Goal: Information Seeking & Learning: Find specific fact

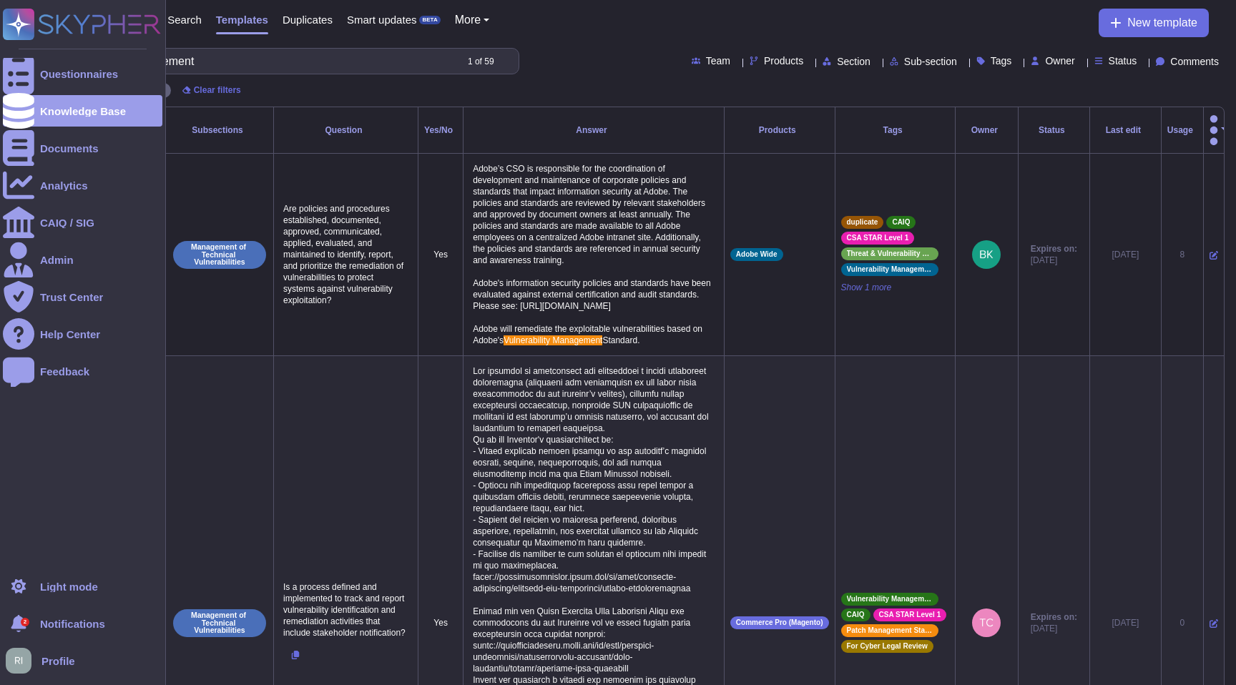
scroll to position [779, 0]
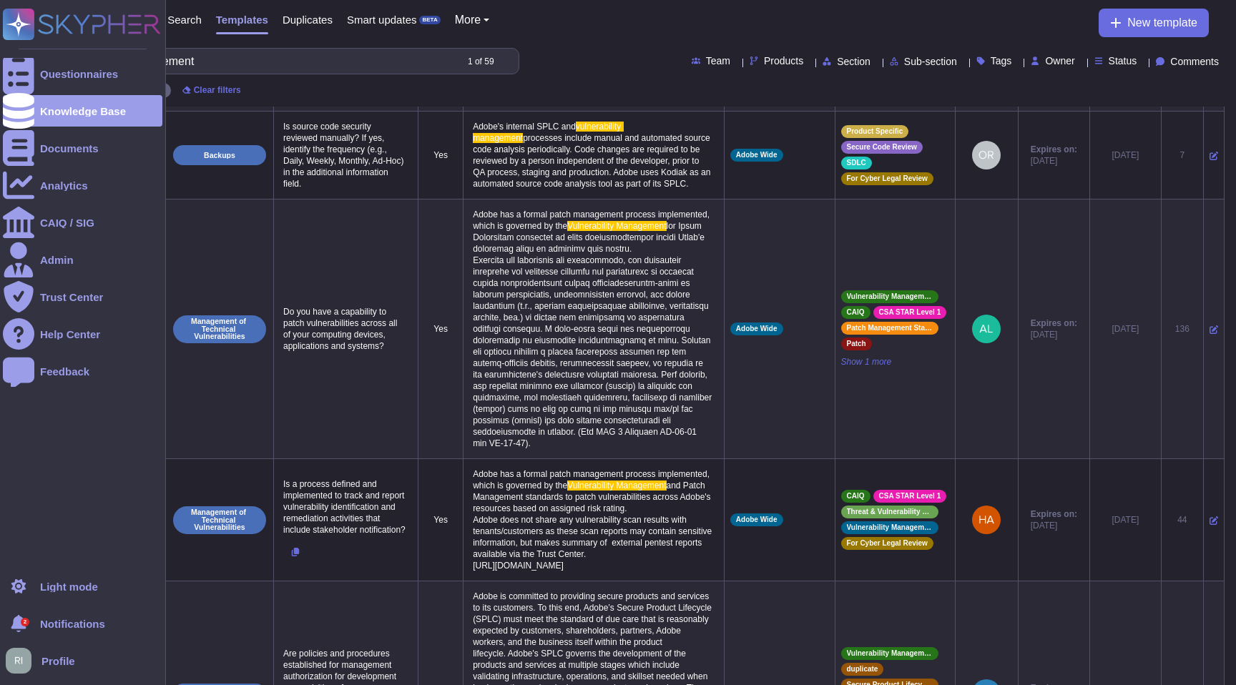
click at [2, 39] on div "Questionnaires Knowledge Base Documents Analytics CAIQ / SIG Admin Trust Center…" at bounding box center [618, 407] width 1236 height 2372
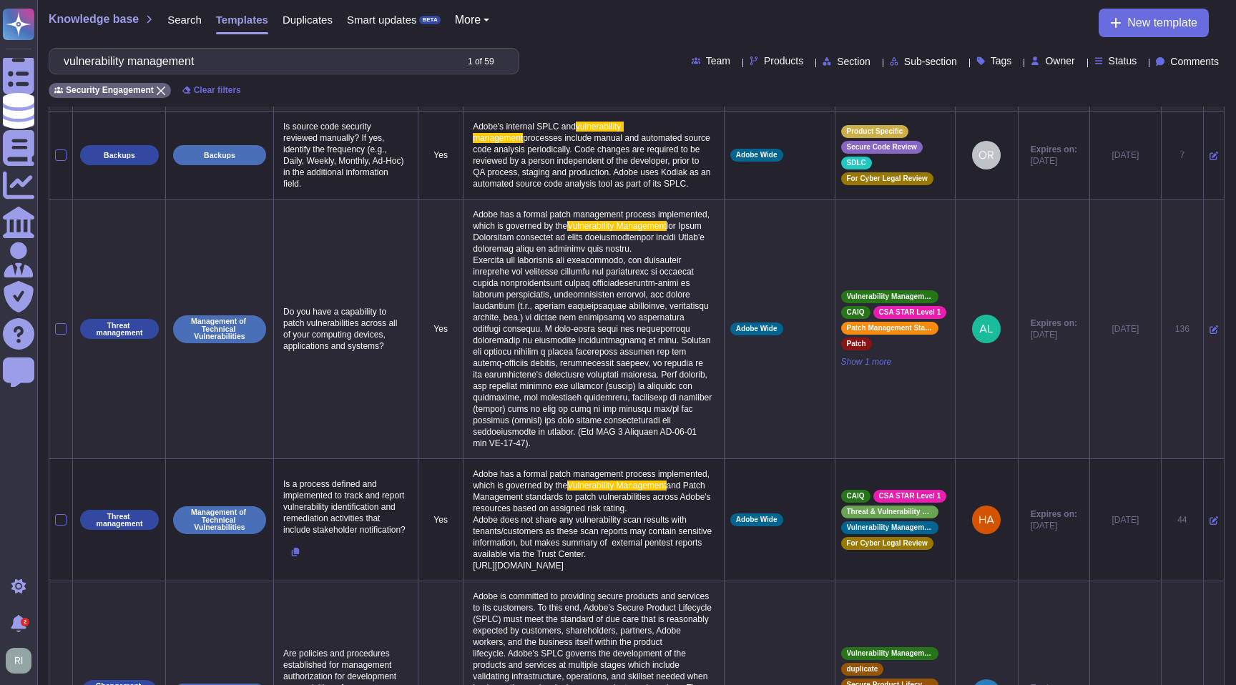
drag, startPoint x: 206, startPoint y: 58, endPoint x: 74, endPoint y: 58, distance: 132.3
click at [74, 58] on input "vulnerability management" at bounding box center [255, 61] width 398 height 25
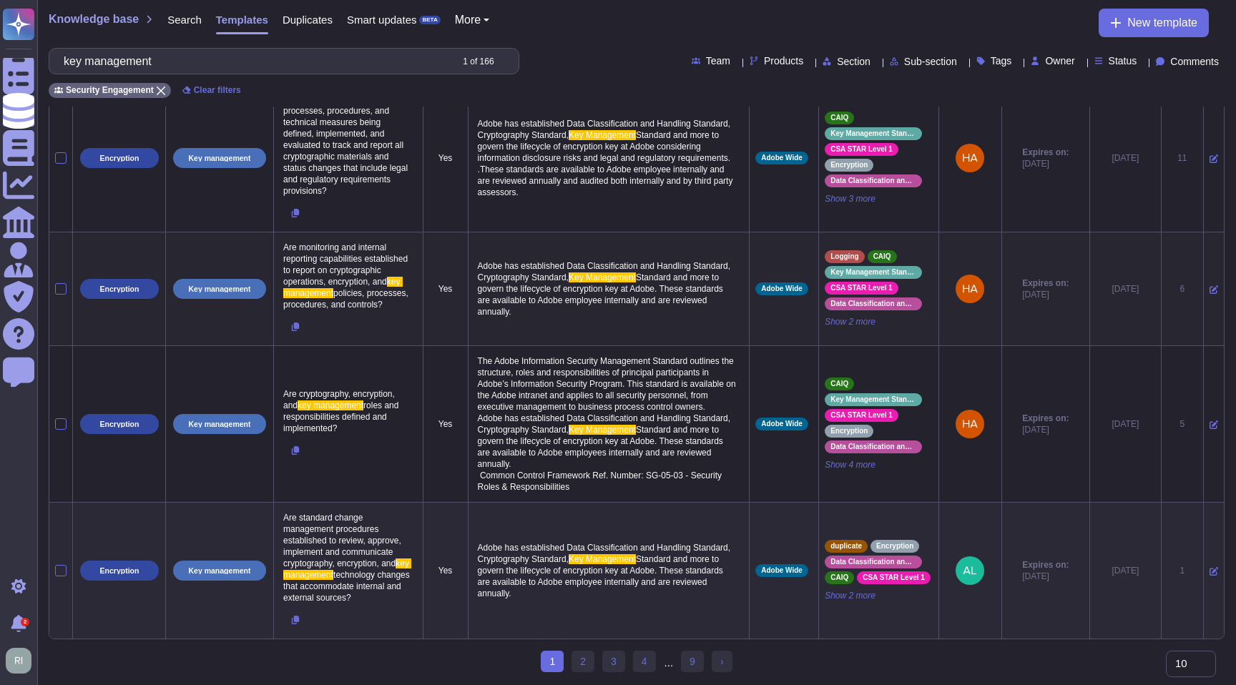
scroll to position [1555, 0]
type input "key management"
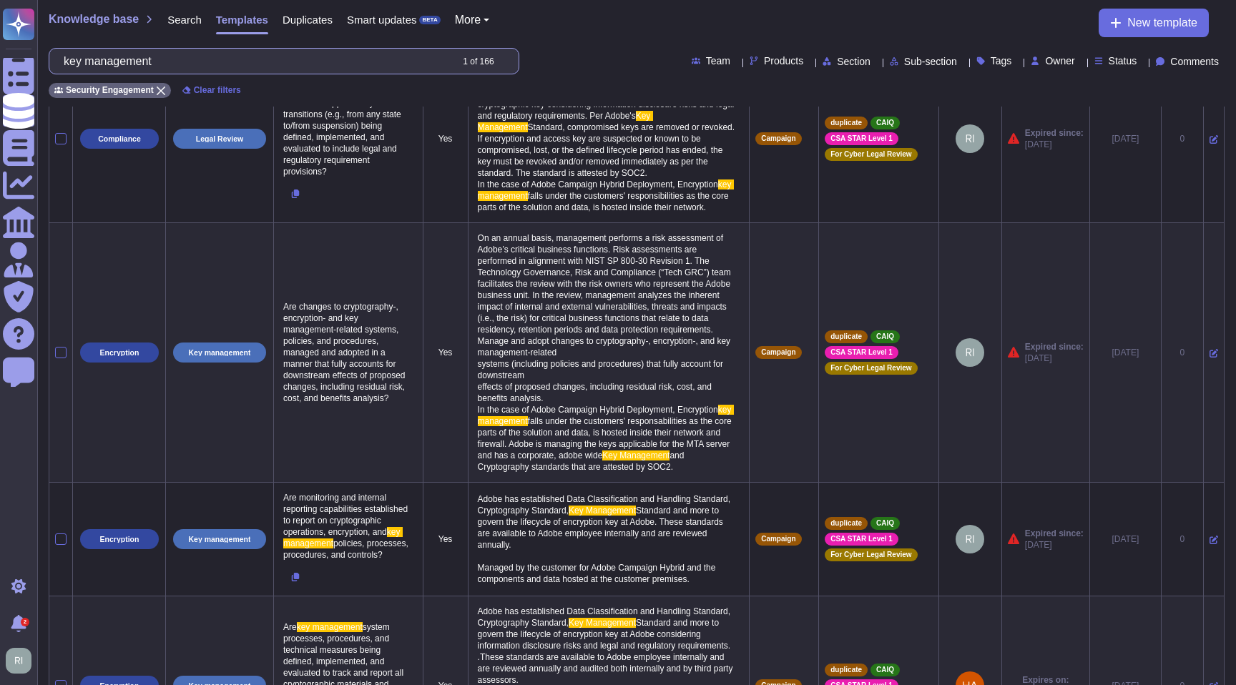
scroll to position [0, 0]
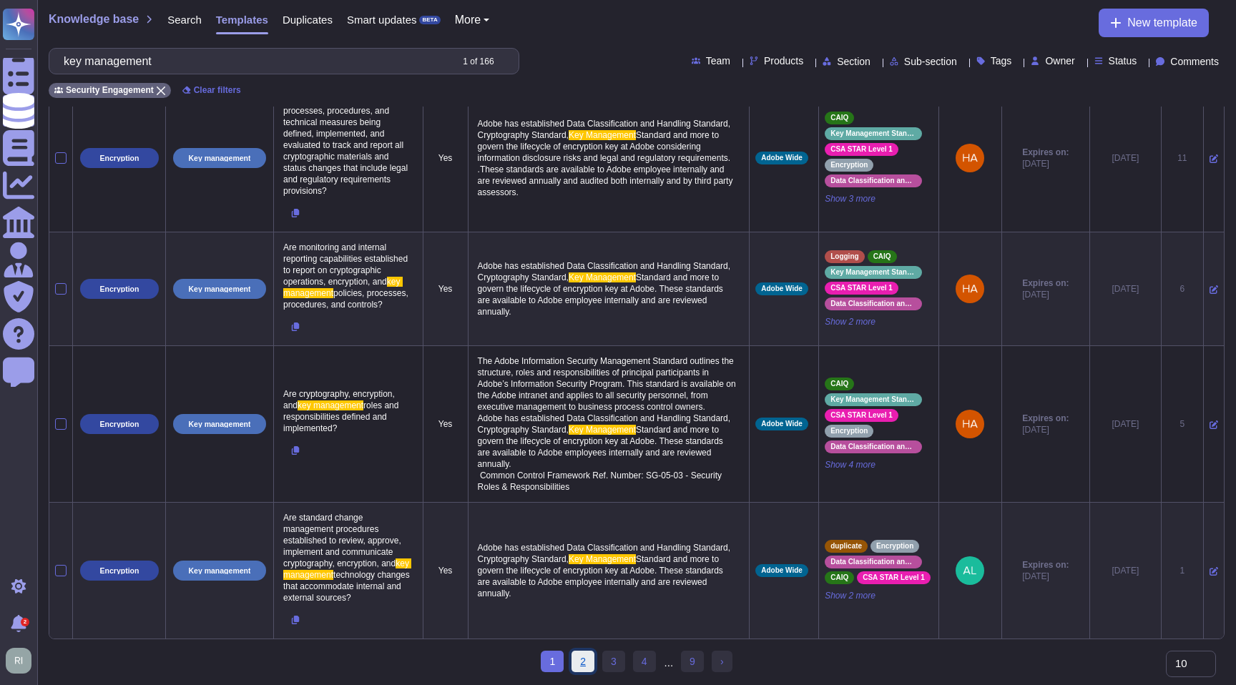
click at [589, 666] on link "2" at bounding box center [582, 661] width 23 height 21
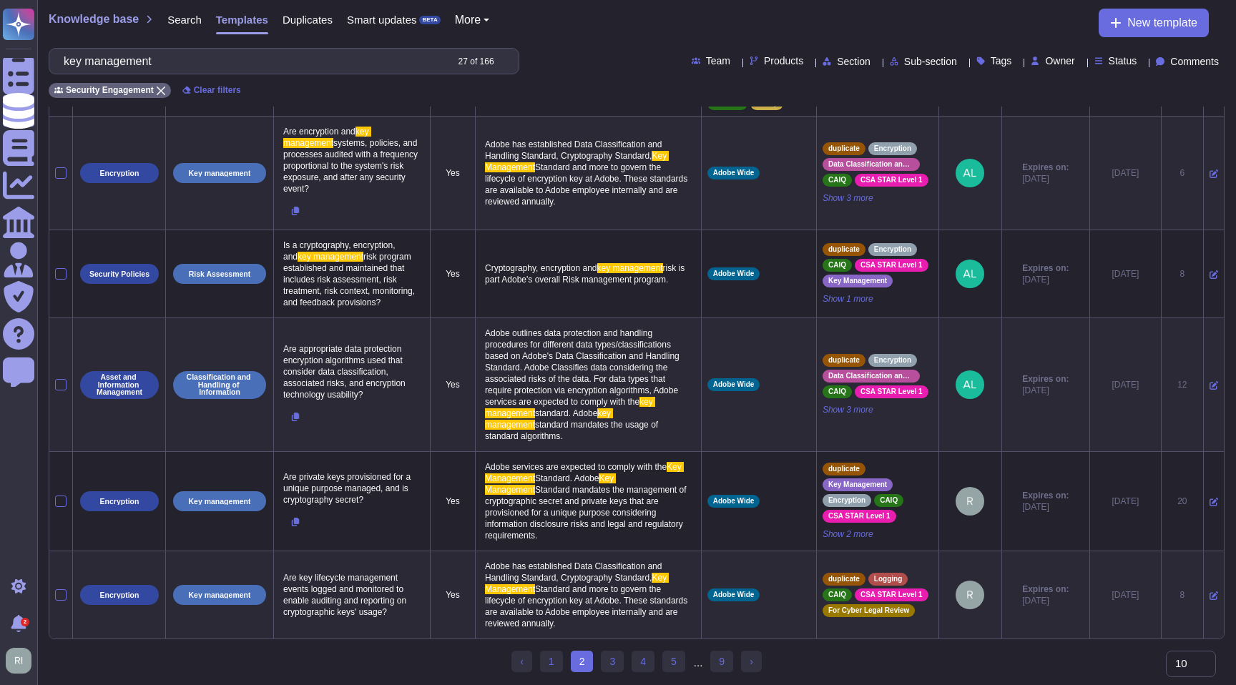
scroll to position [1196, 0]
click at [609, 668] on link "3" at bounding box center [612, 661] width 23 height 21
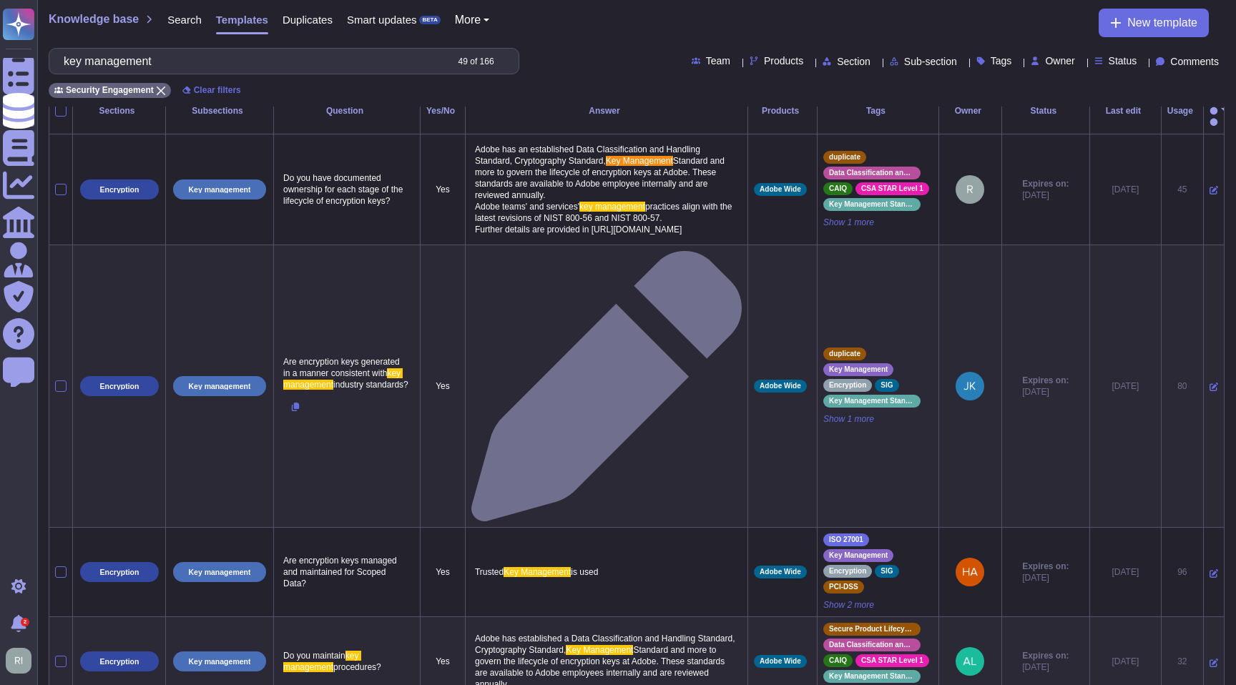
scroll to position [0, 0]
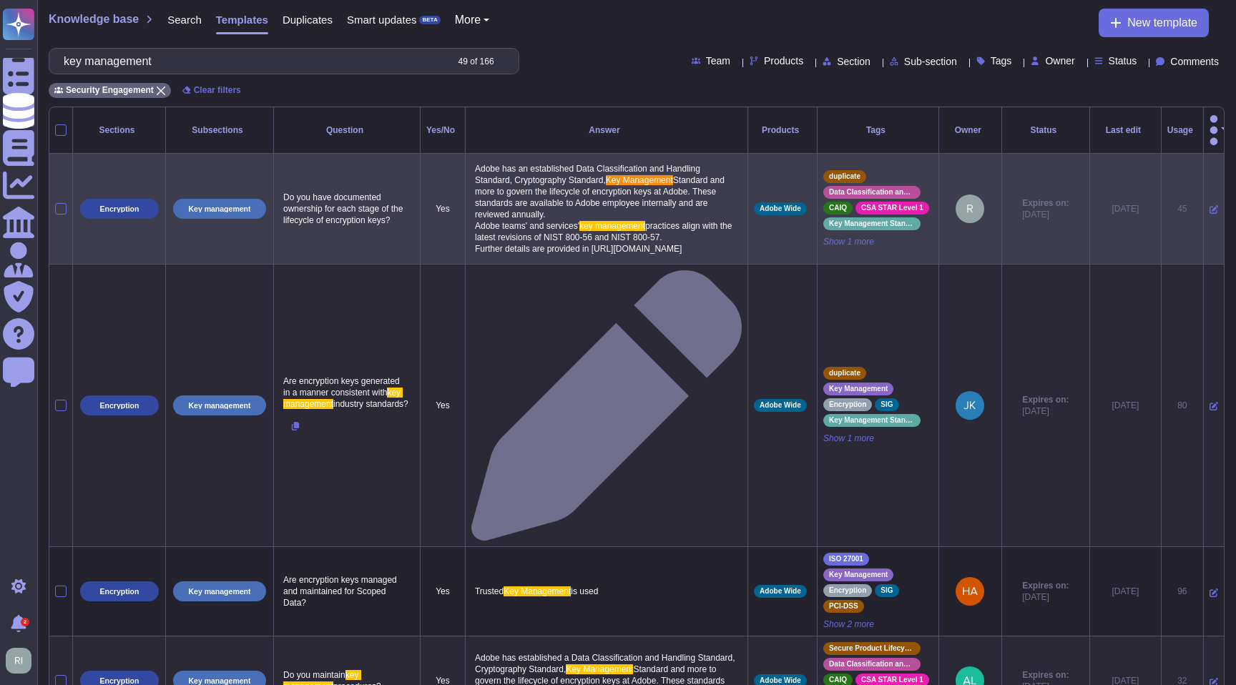
drag, startPoint x: 532, startPoint y: 255, endPoint x: 443, endPoint y: 240, distance: 90.8
click at [465, 240] on td "Adobe has an established Data Classification and Handling Standard, Cryptograph…" at bounding box center [606, 209] width 282 height 111
copy span "[URL][DOMAIN_NAME]"
drag, startPoint x: 451, startPoint y: 152, endPoint x: 567, endPoint y: 264, distance: 161.3
click at [567, 264] on td "Adobe has an established Data Classification and Handling Standard, Cryptograph…" at bounding box center [606, 209] width 282 height 111
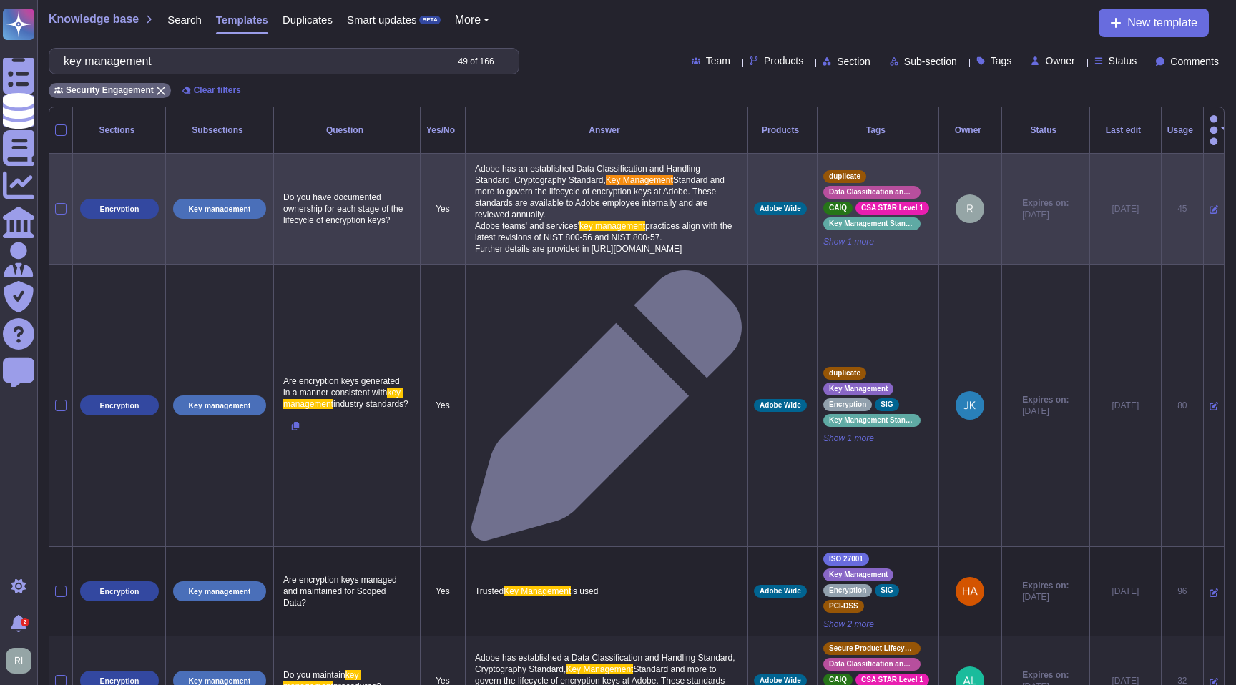
copy p "Adobe has an established Data Classification and Handling Standard, Cryptograph…"
